Goal: Information Seeking & Learning: Obtain resource

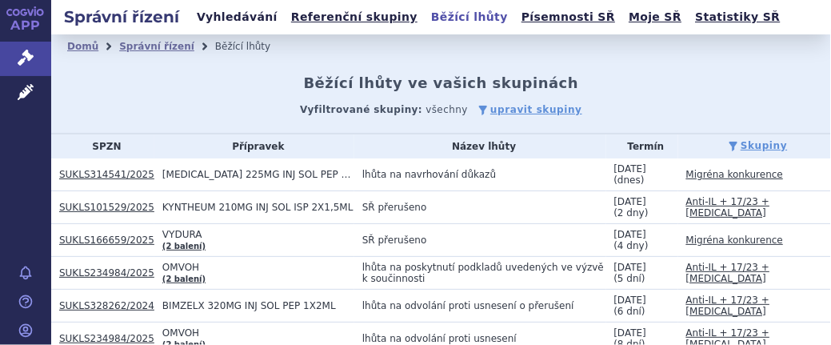
click at [225, 15] on link "Vyhledávání" at bounding box center [237, 17] width 90 height 22
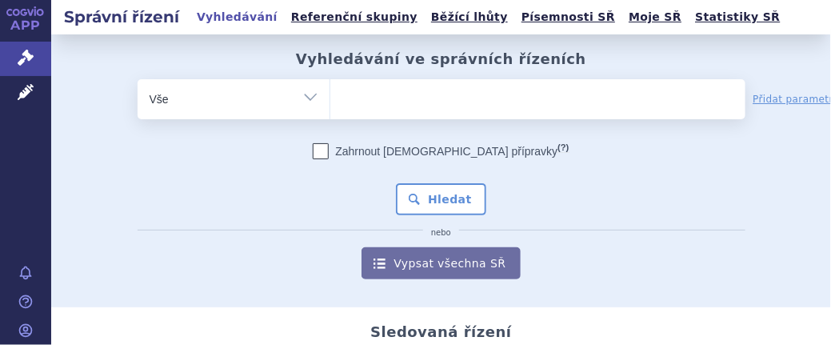
click at [342, 99] on input "search" at bounding box center [346, 97] width 9 height 20
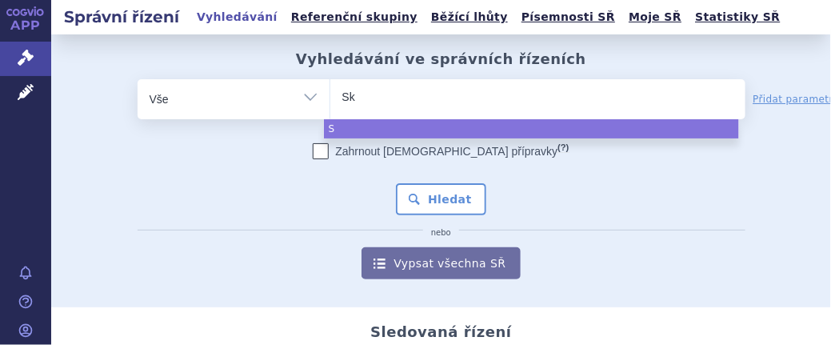
type input "Sky"
type input "Skyr"
type input "Skyri"
type input "Skyriz"
type input "[MEDICAL_DATA]"
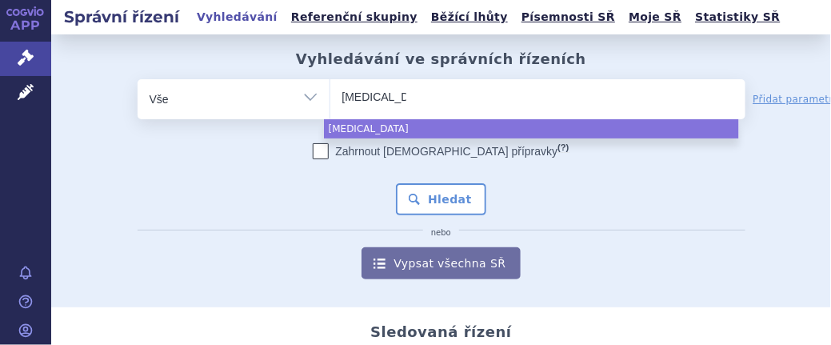
type input "[MEDICAL_DATA]"
type input "Skyrizi C"
type input "Skyrizi CD"
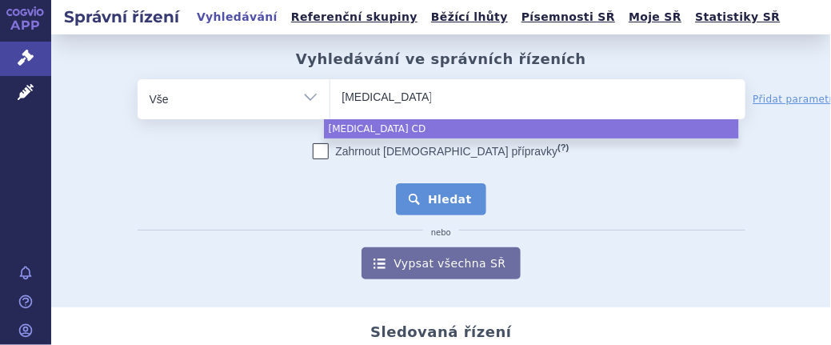
select select "Skyrizi CD"
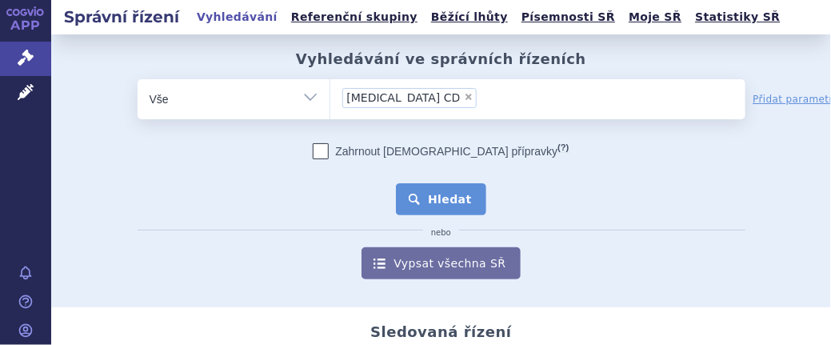
click at [430, 205] on button "Hledat" at bounding box center [441, 199] width 90 height 32
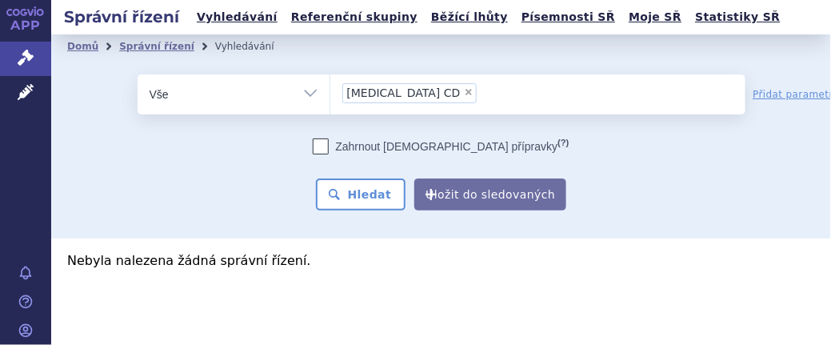
click at [464, 90] on span "×" at bounding box center [469, 92] width 10 height 10
click at [330, 90] on select "[MEDICAL_DATA] CD" at bounding box center [330, 94] width 1 height 40
select select
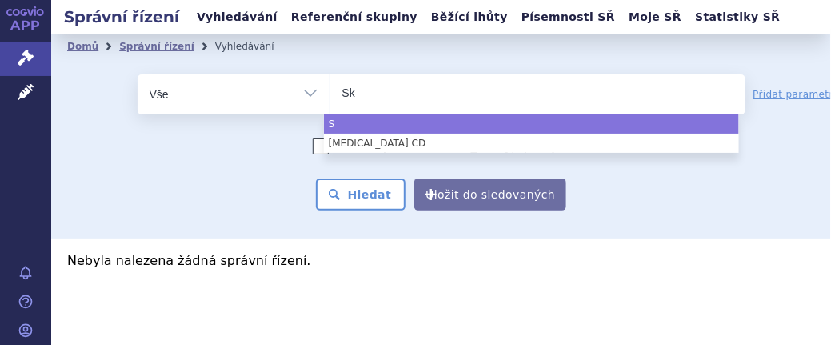
type input "Sky"
type input "Skyr"
type input "Skyriz"
type input "[MEDICAL_DATA]"
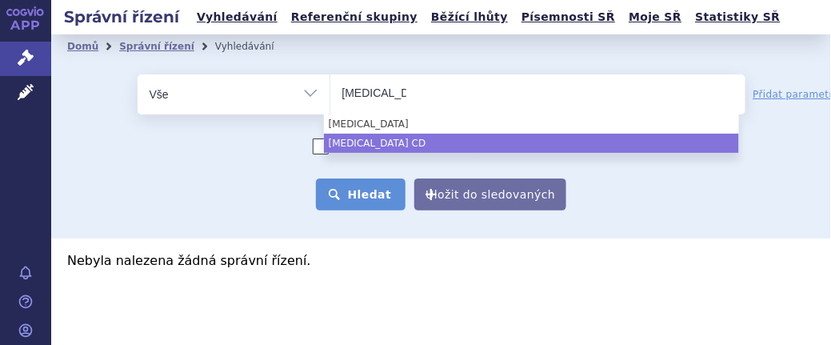
select select "Skyrizi CD"
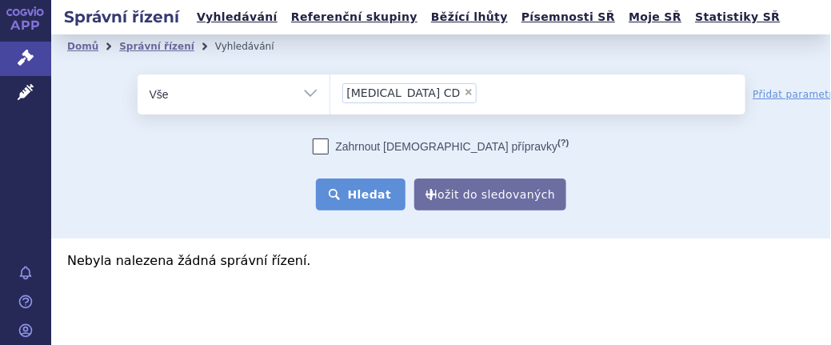
click at [379, 196] on button "Hledat" at bounding box center [361, 194] width 90 height 32
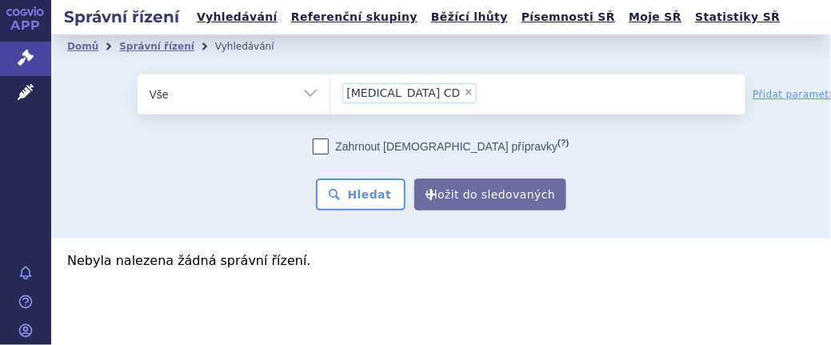
click at [464, 91] on span "×" at bounding box center [469, 92] width 10 height 10
click at [330, 91] on select "[MEDICAL_DATA] CD" at bounding box center [330, 94] width 1 height 40
select select
click at [399, 91] on ul at bounding box center [537, 91] width 415 height 34
click at [330, 91] on select "Skyrizi CD" at bounding box center [330, 94] width 1 height 40
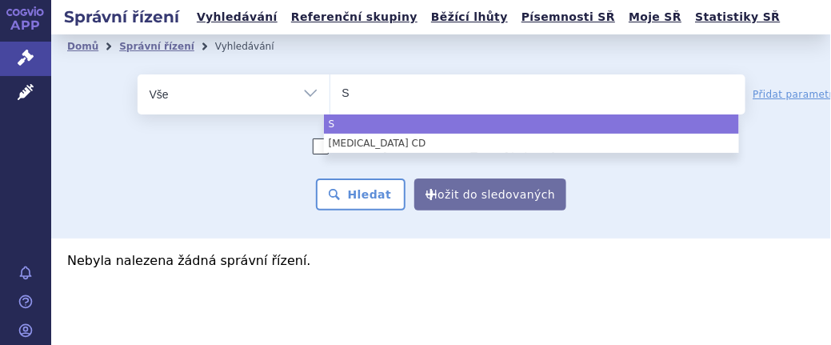
type input "Sk"
type input "Sky"
type input "Skyri"
type input "[MEDICAL_DATA]"
select select "[MEDICAL_DATA]"
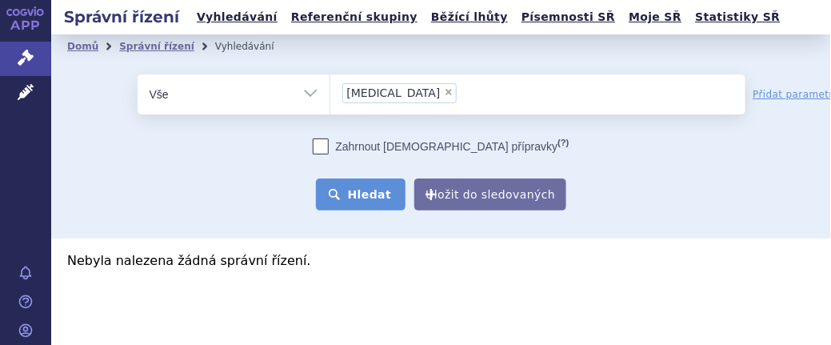
click at [370, 191] on button "Hledat" at bounding box center [361, 194] width 90 height 32
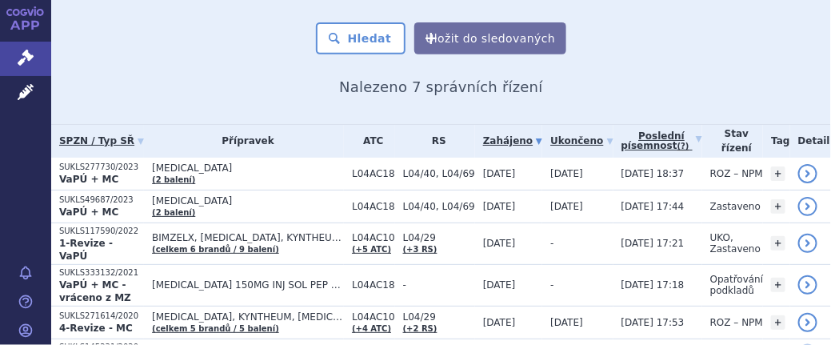
scroll to position [177, 0]
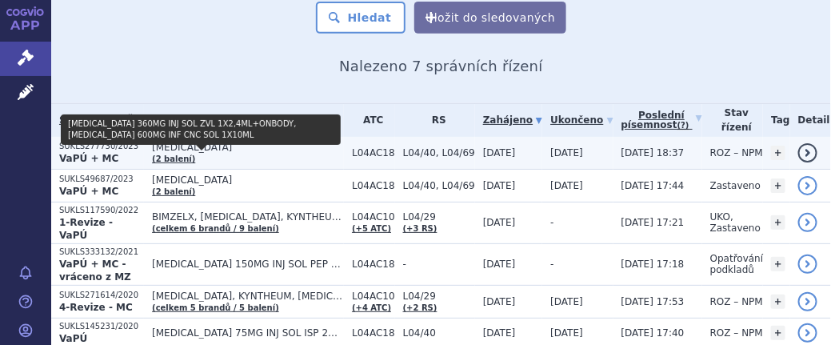
click at [195, 162] on link "(2 balení)" at bounding box center [173, 158] width 43 height 9
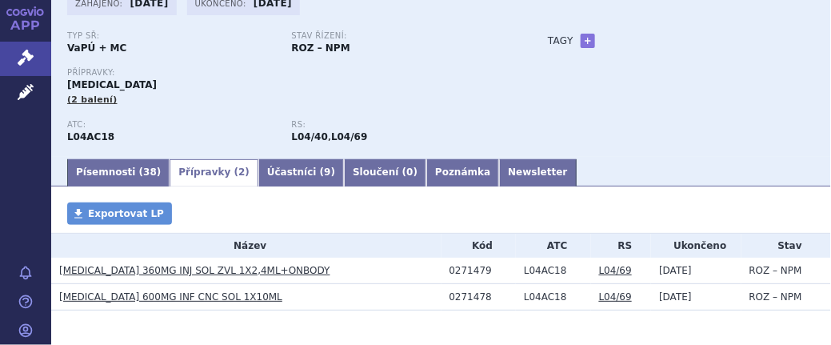
scroll to position [121, 0]
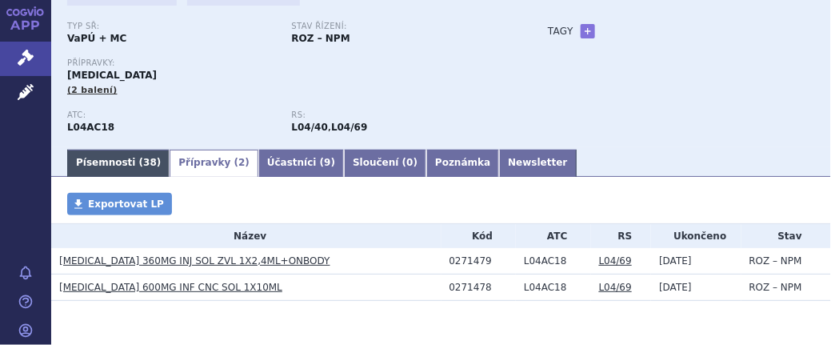
click at [119, 160] on link "Písemnosti ( 38 )" at bounding box center [118, 163] width 102 height 27
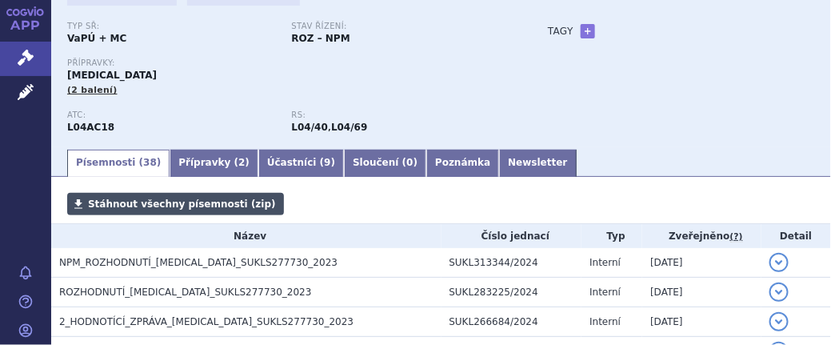
click at [170, 202] on span "Stáhnout všechny písemnosti (zip)" at bounding box center [182, 203] width 188 height 11
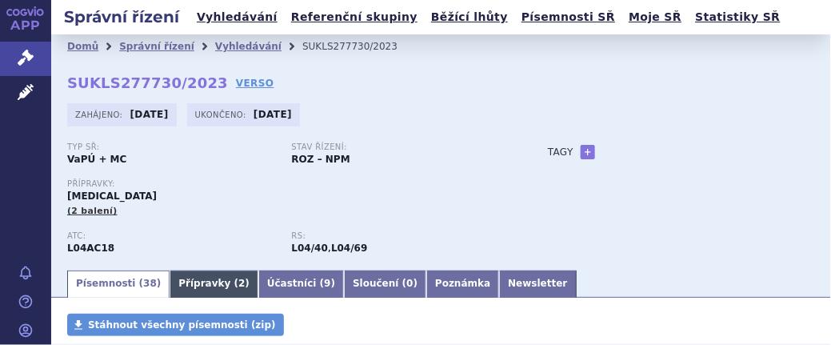
click at [195, 286] on link "Přípravky ( 2 )" at bounding box center [214, 283] width 89 height 27
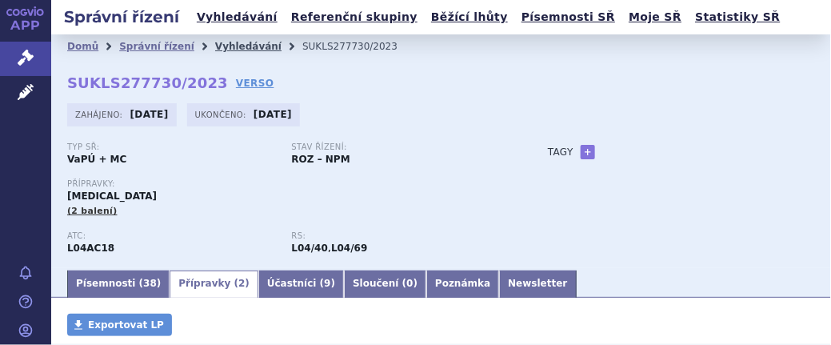
click at [226, 45] on link "Vyhledávání" at bounding box center [248, 46] width 66 height 11
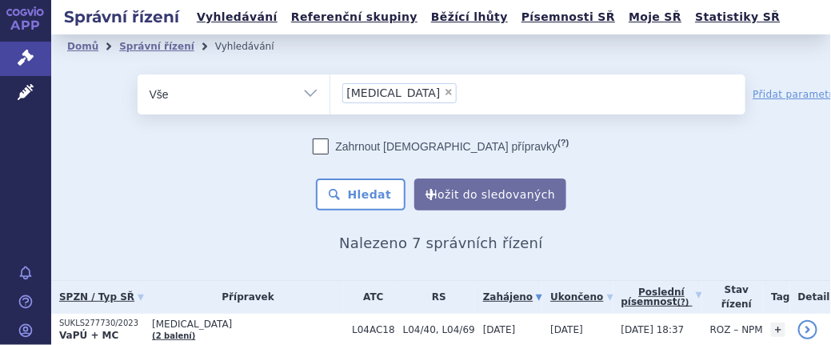
click at [444, 93] on span "×" at bounding box center [449, 92] width 10 height 10
click at [330, 93] on select "Skyrizi" at bounding box center [330, 94] width 1 height 40
click at [382, 91] on ul "× Skyrizi" at bounding box center [537, 91] width 415 height 35
click at [330, 91] on select "Skyrizi" at bounding box center [330, 94] width 1 height 40
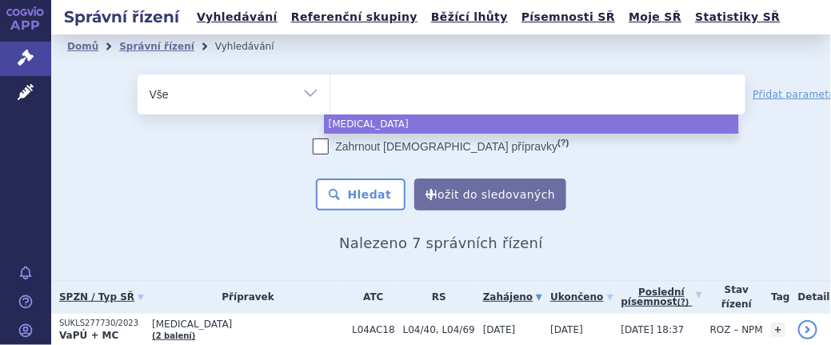
select select
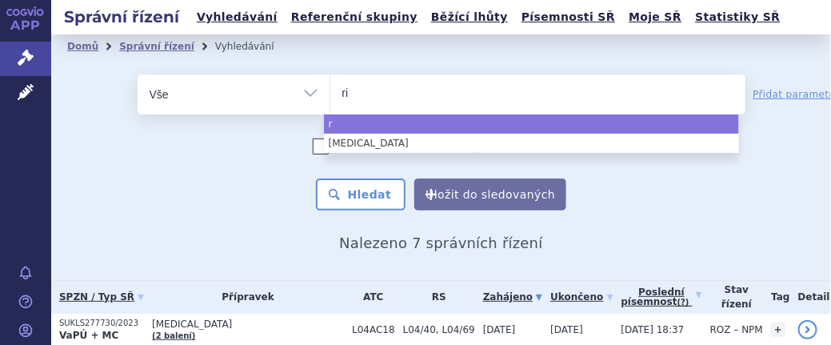
type input "rin"
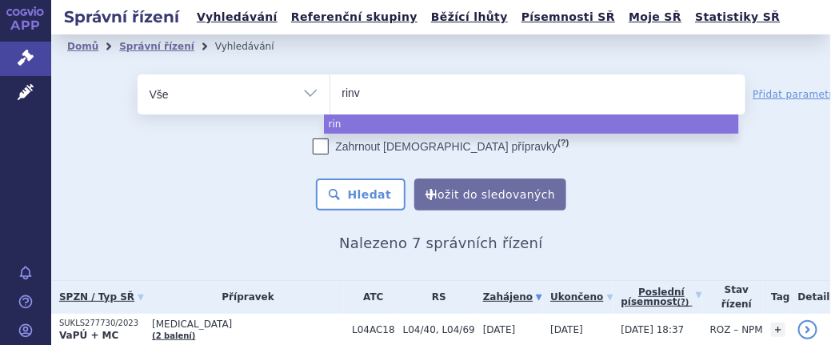
type input "rinvo"
type input "rinvoq"
select select "rinvoq"
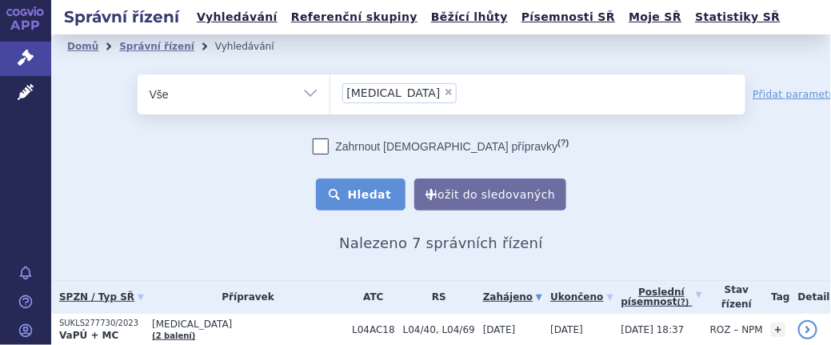
click at [390, 196] on button "Hledat" at bounding box center [361, 194] width 90 height 32
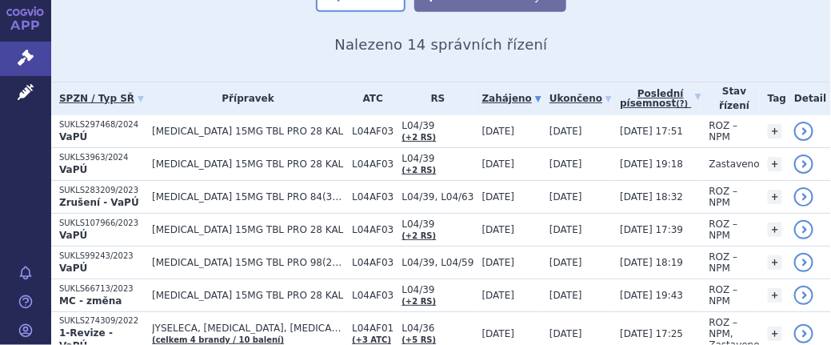
scroll to position [186, 0]
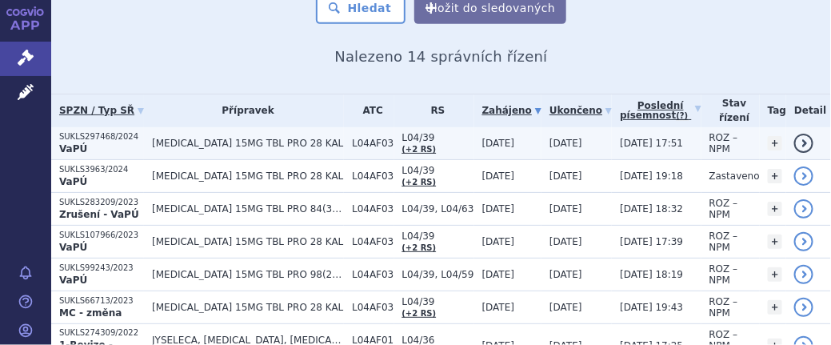
click at [263, 142] on span "[MEDICAL_DATA] 15MG TBL PRO 28 KAL" at bounding box center [248, 143] width 192 height 11
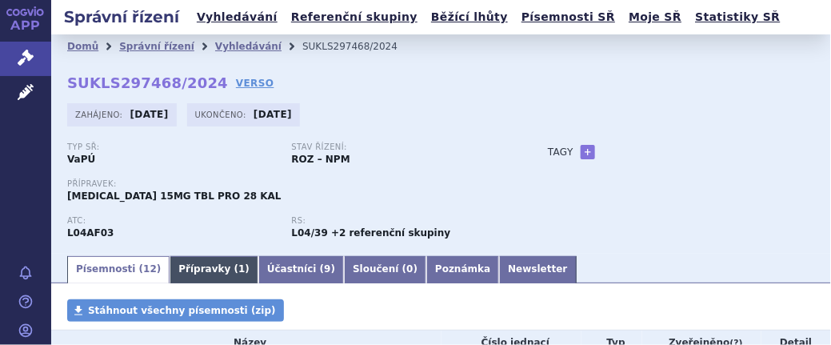
click at [196, 274] on link "Přípravky ( 1 )" at bounding box center [214, 269] width 89 height 27
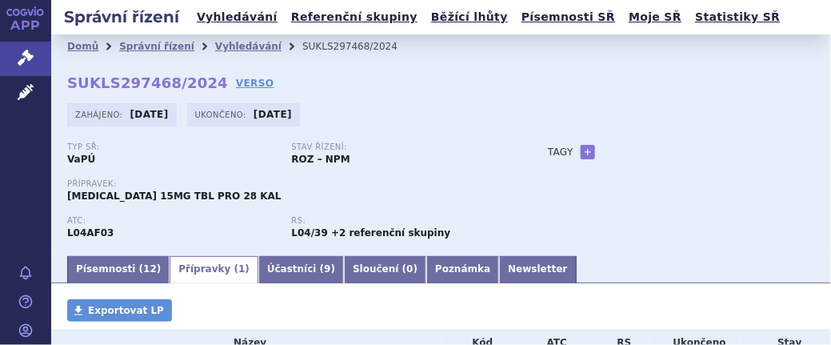
scroll to position [113, 0]
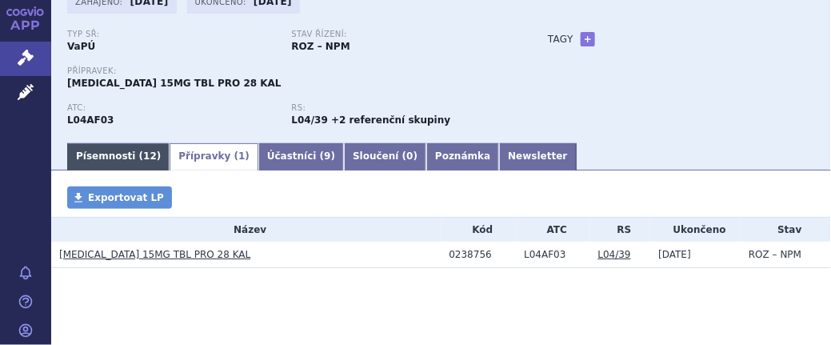
click at [106, 156] on link "Písemnosti ( 12 )" at bounding box center [118, 156] width 102 height 27
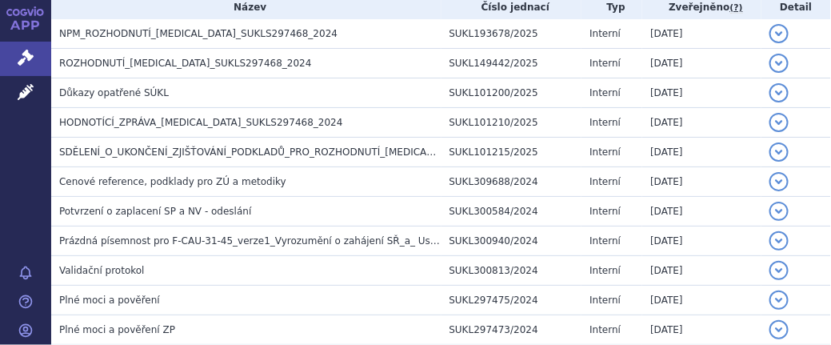
scroll to position [443, 0]
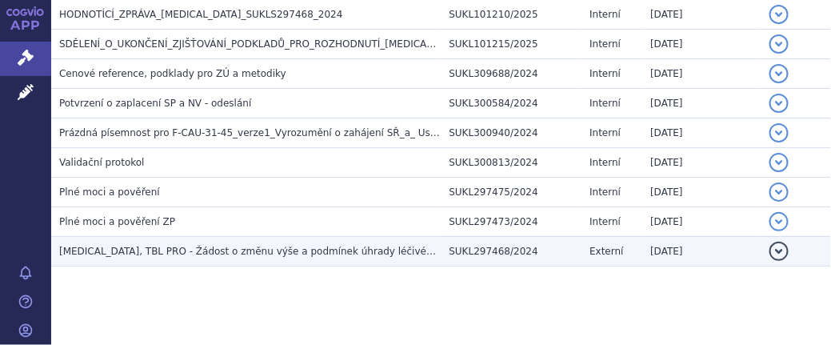
click at [348, 248] on span "[MEDICAL_DATA], TBL PRO - Žádost o změnu výše a podmínek úhrady léčivého přípra…" at bounding box center [280, 251] width 442 height 11
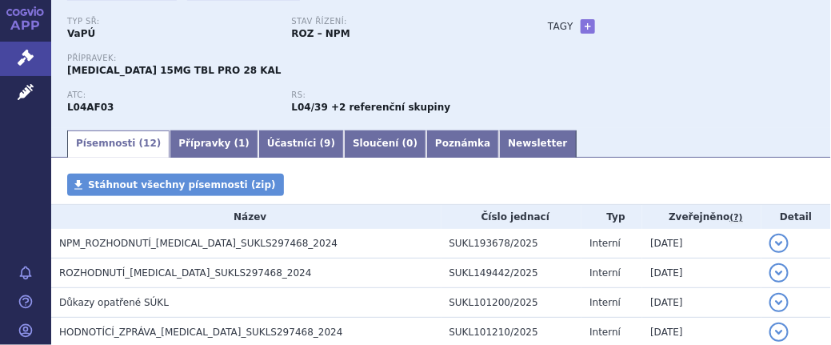
scroll to position [139, 0]
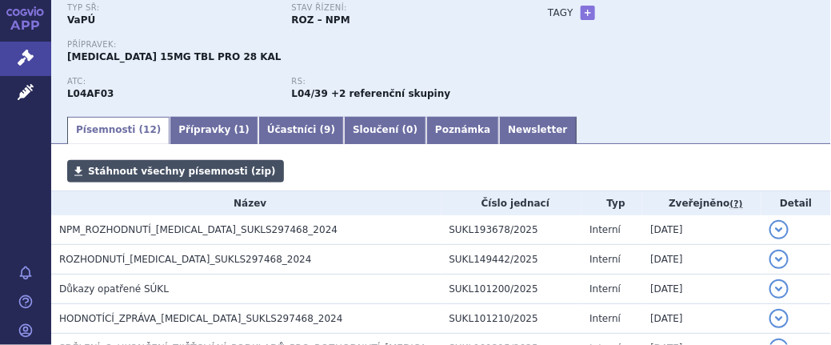
click at [182, 167] on span "Stáhnout všechny písemnosti (zip)" at bounding box center [182, 171] width 188 height 11
